Goal: Navigation & Orientation: Find specific page/section

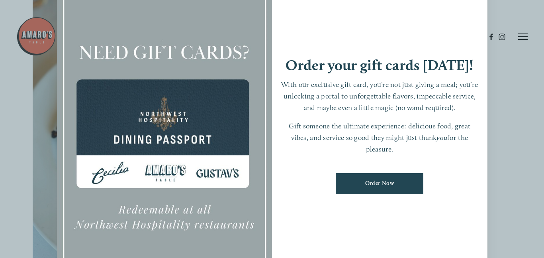
scroll to position [201, 0]
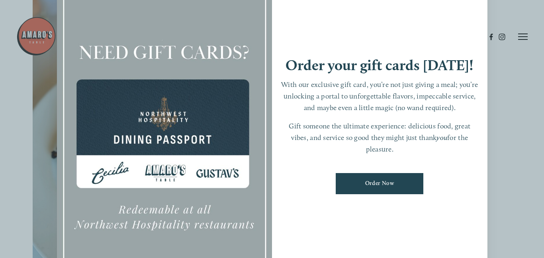
click at [504, 66] on div at bounding box center [272, 129] width 544 height 258
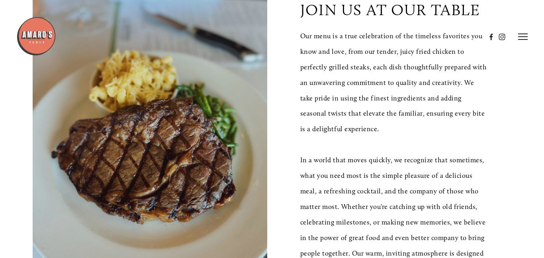
click at [504, 66] on header "Menu Order Now Visit Gallery 0" at bounding box center [271, 37] width 511 height 74
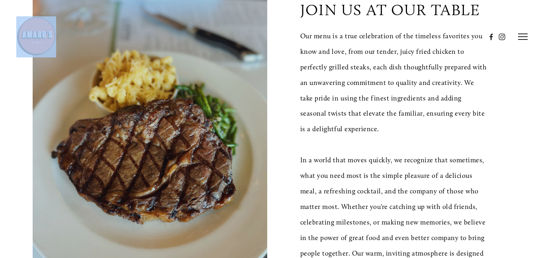
click at [504, 66] on header "Menu Order Now Visit Gallery 0" at bounding box center [271, 37] width 511 height 74
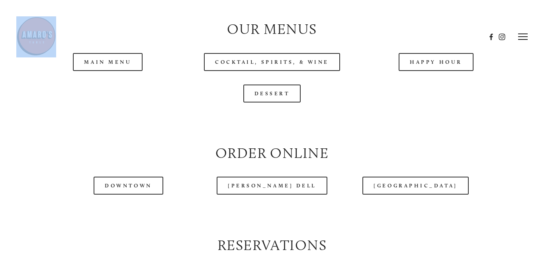
scroll to position [783, 0]
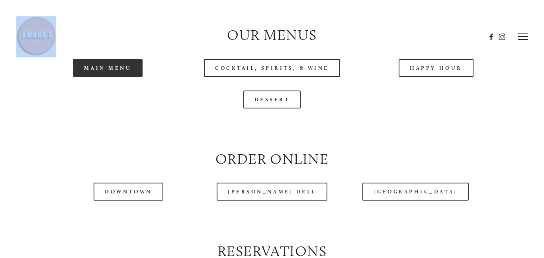
click at [131, 76] on link "Main Menu" at bounding box center [108, 68] width 70 height 18
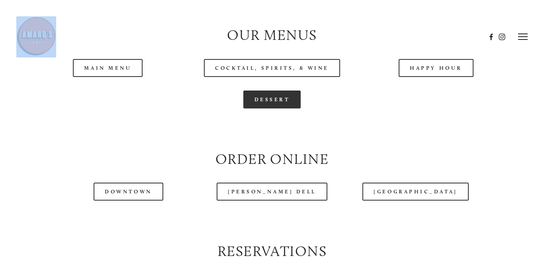
click at [247, 101] on link "Dessert" at bounding box center [272, 99] width 58 height 18
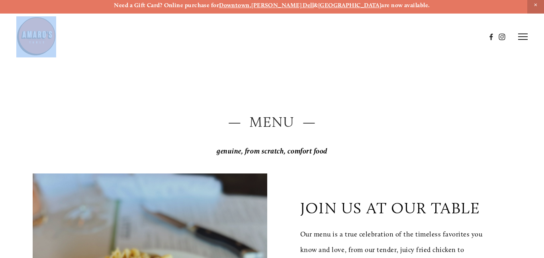
scroll to position [0, 0]
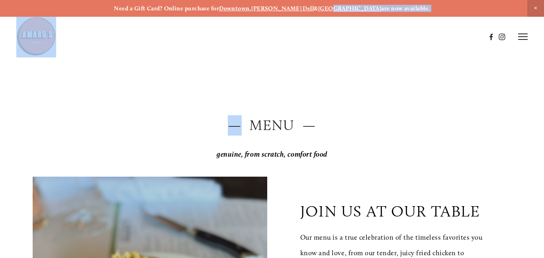
drag, startPoint x: 238, startPoint y: 100, endPoint x: 332, endPoint y: -21, distance: 152.8
click at [349, 64] on header "Menu Order Now Visit Gallery 0" at bounding box center [271, 37] width 511 height 74
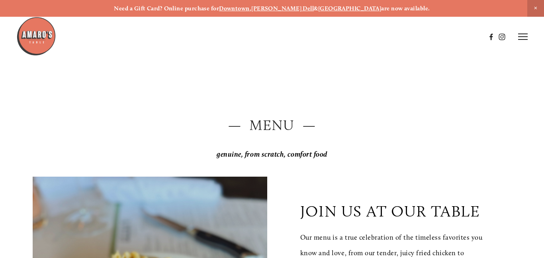
click at [521, 39] on line at bounding box center [523, 39] width 10 height 0
click at [33, 45] on img at bounding box center [36, 36] width 40 height 40
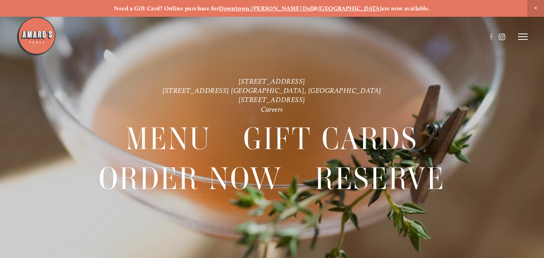
click at [500, 39] on use at bounding box center [502, 37] width 14 height 14
click at [521, 37] on line at bounding box center [523, 37] width 10 height 0
click at [383, 41] on header "Menu Order Now Visit Gallery 0" at bounding box center [272, 37] width 544 height 74
click at [381, 36] on span "Menu" at bounding box center [383, 36] width 15 height 7
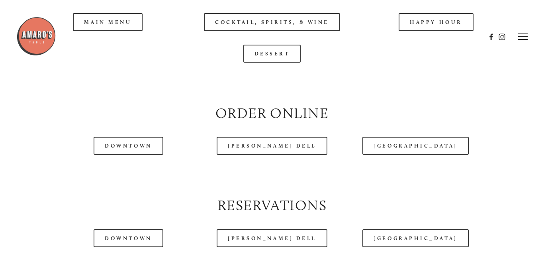
scroll to position [826, 0]
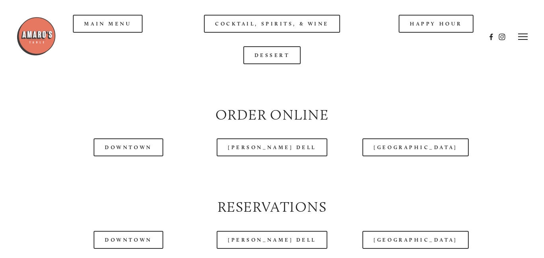
click at [86, 28] on div at bounding box center [250, 36] width 469 height 41
click at [87, 28] on div at bounding box center [250, 36] width 469 height 41
click at [90, 28] on div at bounding box center [250, 36] width 469 height 41
click at [91, 29] on div at bounding box center [250, 36] width 469 height 41
click at [91, 26] on div at bounding box center [250, 36] width 469 height 41
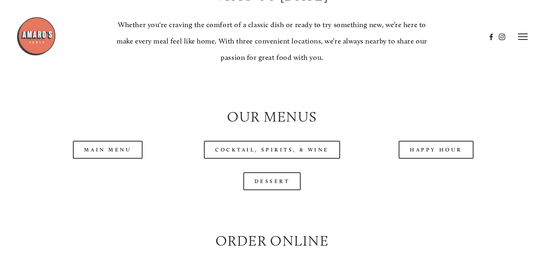
scroll to position [670, 0]
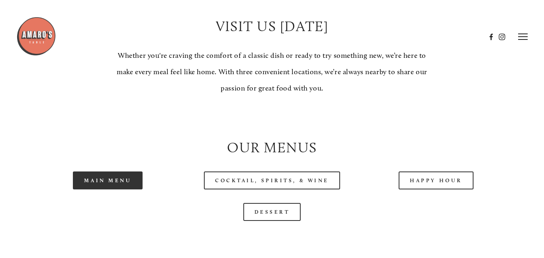
click at [96, 181] on link "Main Menu" at bounding box center [108, 180] width 70 height 18
